Goal: Check status: Check status

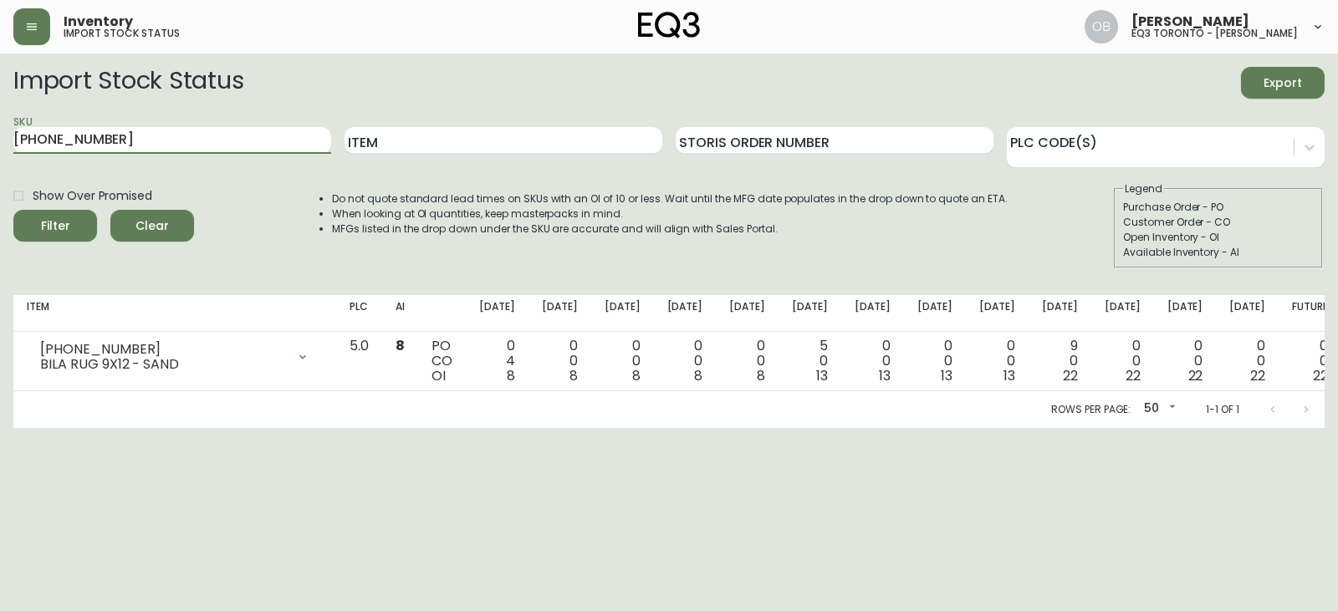
click at [13, 210] on button "Filter" at bounding box center [55, 226] width 84 height 32
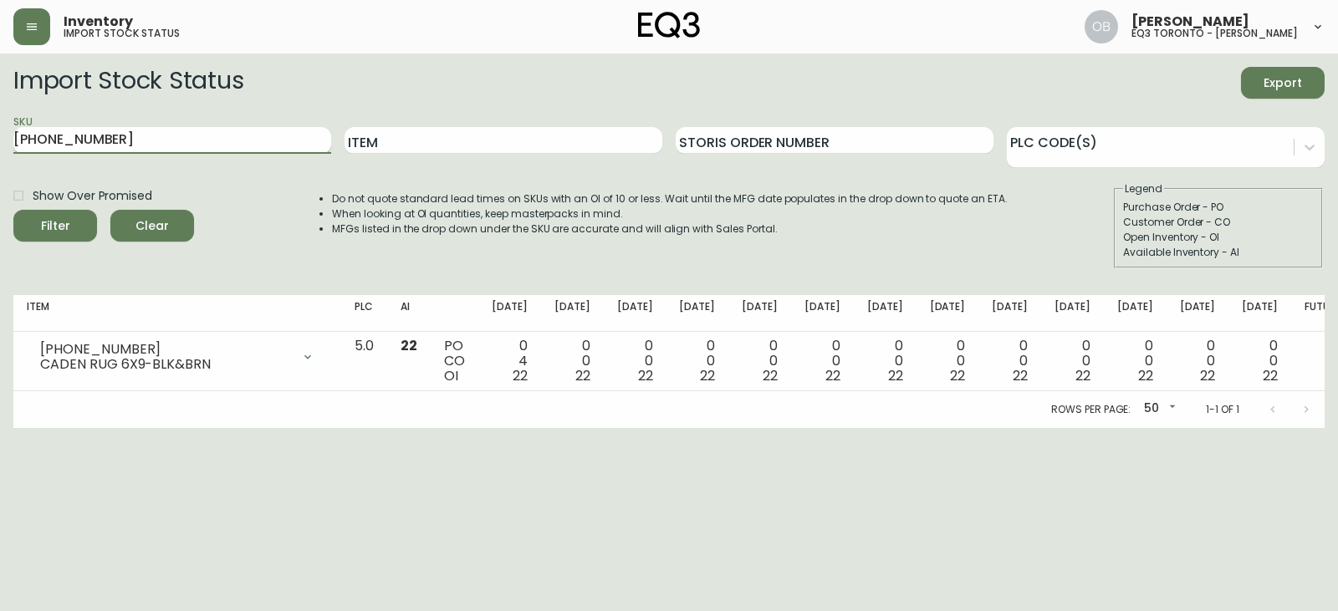
click at [201, 150] on input "[PHONE_NUMBER]" at bounding box center [172, 140] width 318 height 27
paste input "50-8"
type input "[PHONE_NUMBER]"
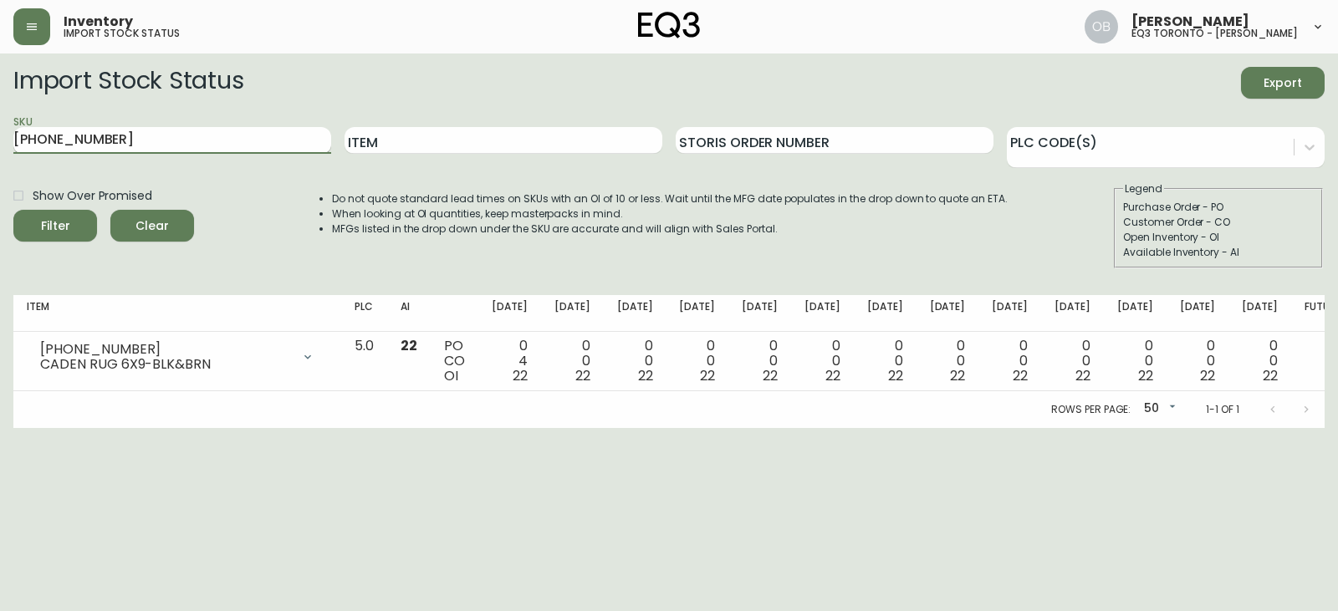
click at [13, 210] on button "Filter" at bounding box center [55, 226] width 84 height 32
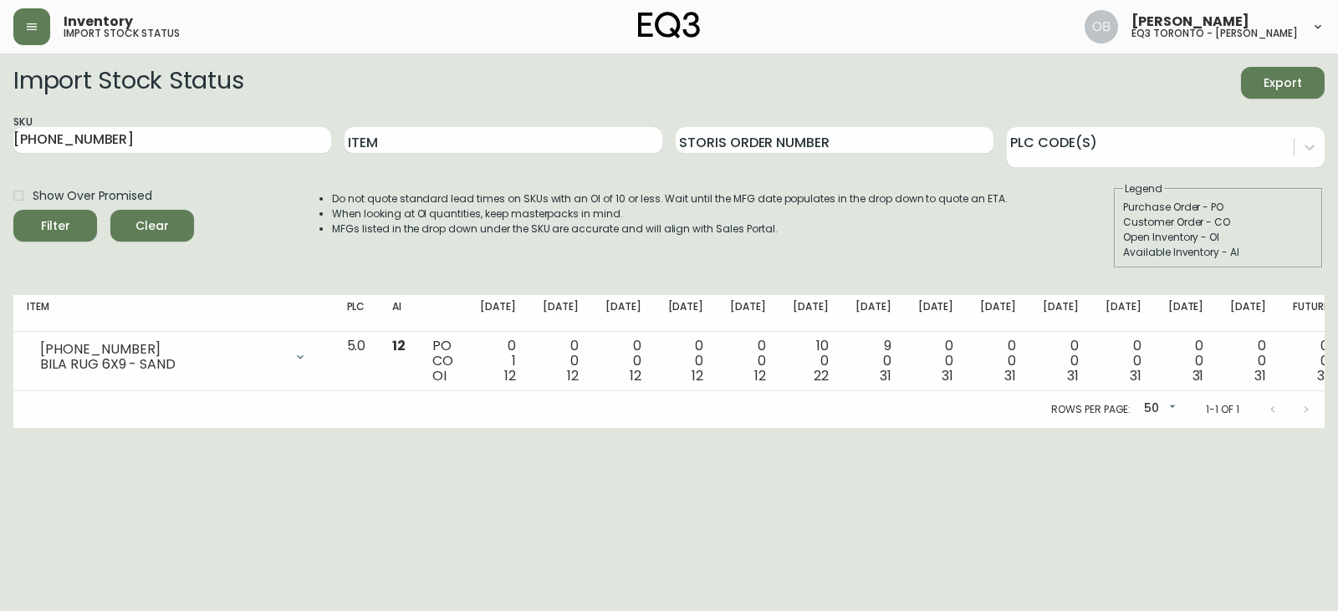
click at [449, 252] on div "Do not quote standard lead times on SKUs with an OI of 10 or less. Wait until t…" at bounding box center [652, 224] width 709 height 87
